Goal: Information Seeking & Learning: Learn about a topic

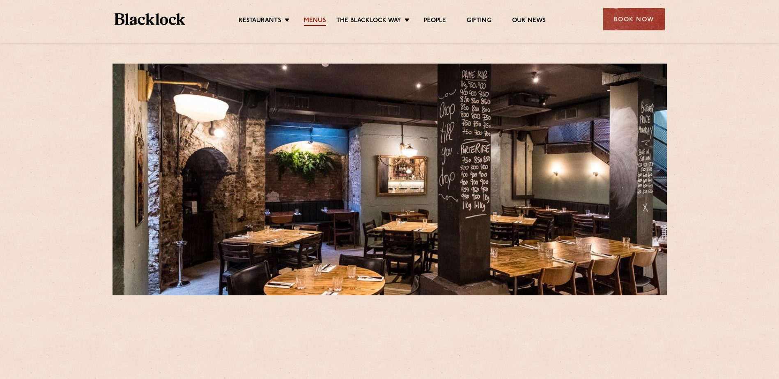
click at [304, 22] on link "Menus" at bounding box center [315, 21] width 22 height 9
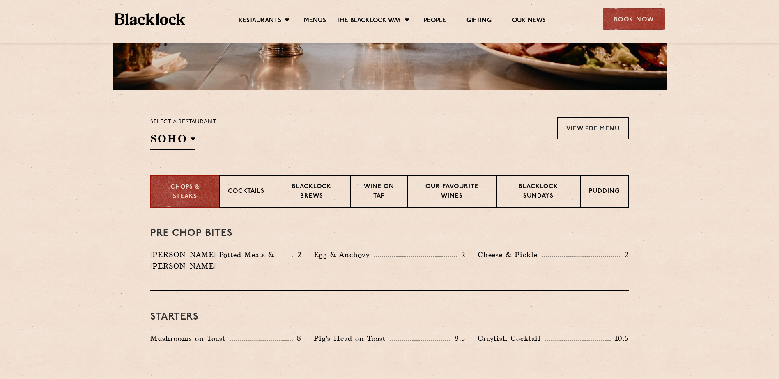
scroll to position [246, 0]
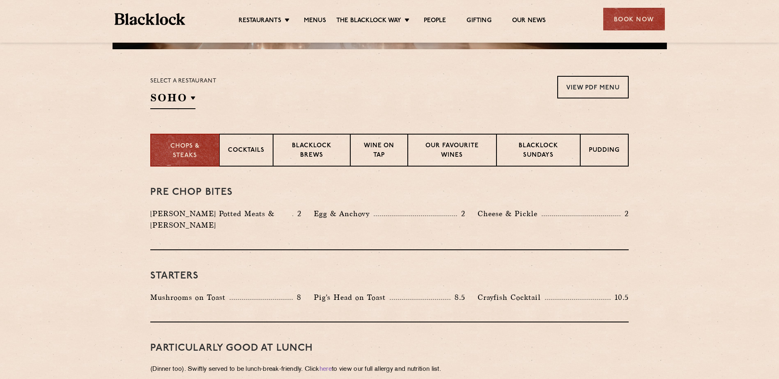
click at [180, 84] on p "Select a restaurant" at bounding box center [183, 81] width 66 height 11
click at [179, 90] on div "Select a restaurant [GEOGRAPHIC_DATA] [GEOGRAPHIC_DATA] [GEOGRAPHIC_DATA] [GEOG…" at bounding box center [183, 92] width 66 height 33
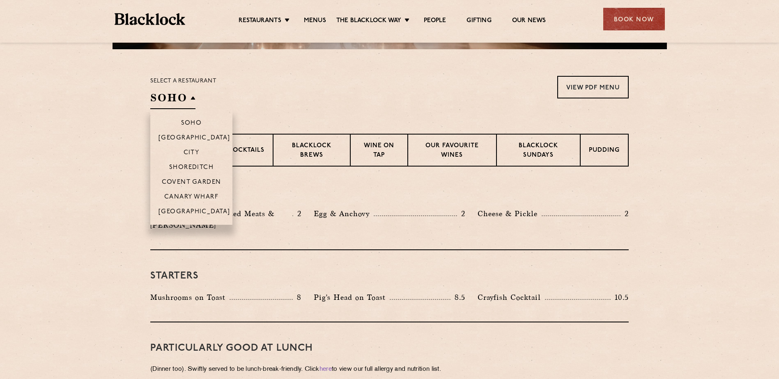
click at [179, 94] on h2 "SOHO" at bounding box center [172, 100] width 45 height 18
click at [197, 150] on p "City" at bounding box center [192, 153] width 16 height 8
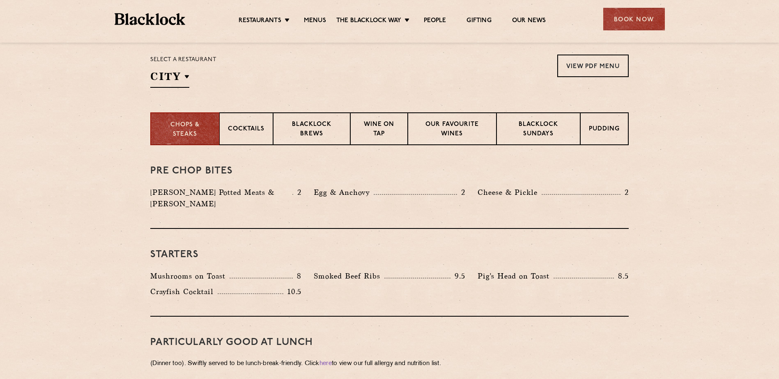
scroll to position [287, 0]
